Goal: Find specific page/section: Find specific page/section

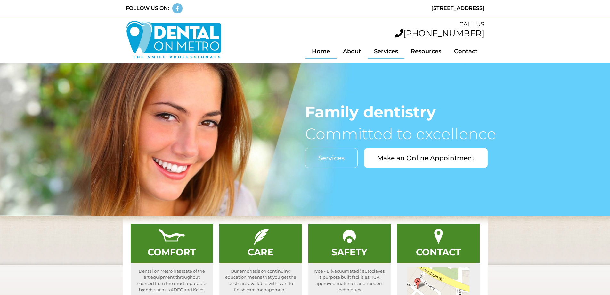
click at [383, 49] on link "Services" at bounding box center [386, 51] width 37 height 15
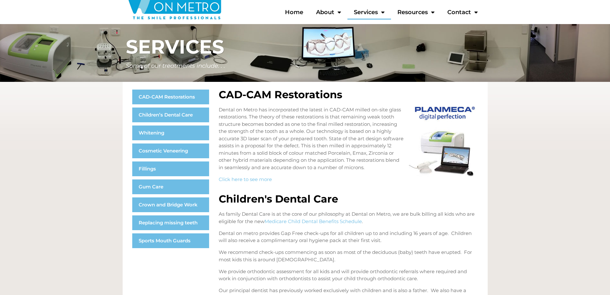
scroll to position [64, 0]
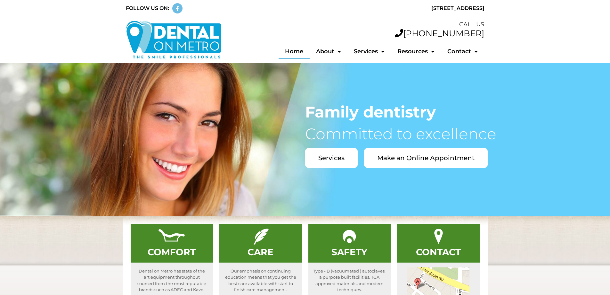
click at [327, 162] on link "Services" at bounding box center [331, 158] width 53 height 20
